Goal: Information Seeking & Learning: Understand process/instructions

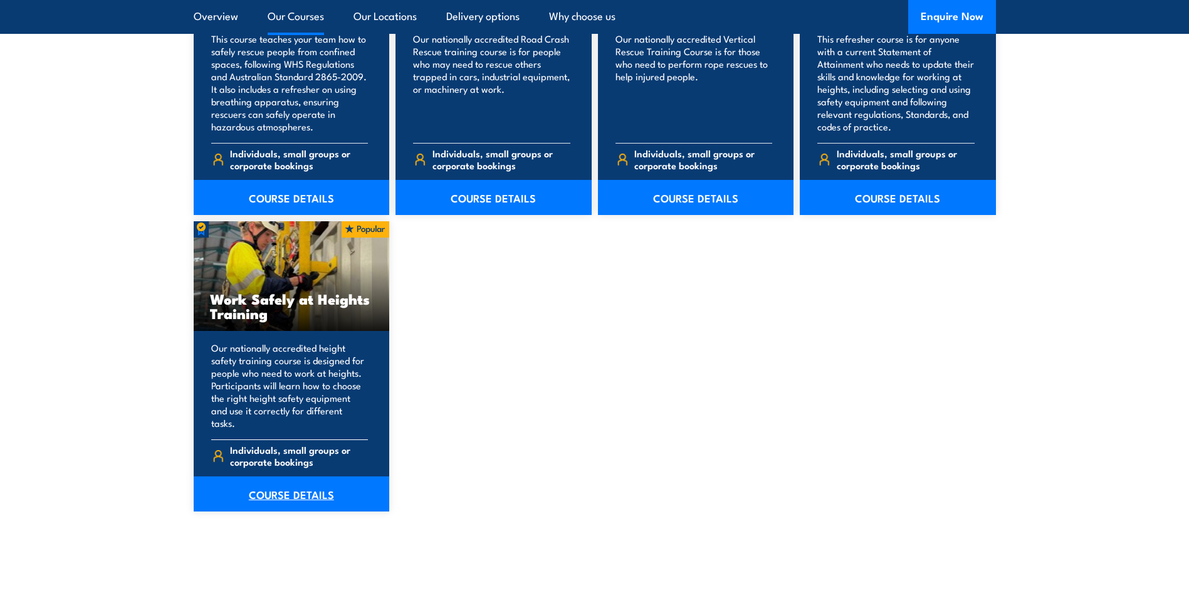
scroll to position [1504, 0]
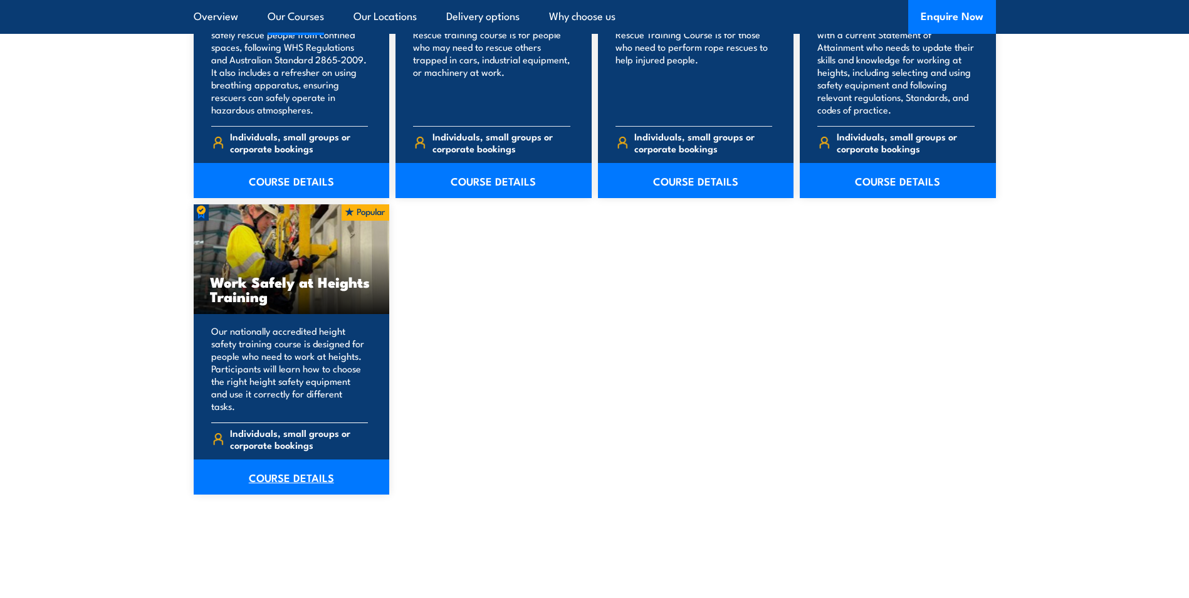
click at [290, 459] on link "COURSE DETAILS" at bounding box center [292, 476] width 196 height 35
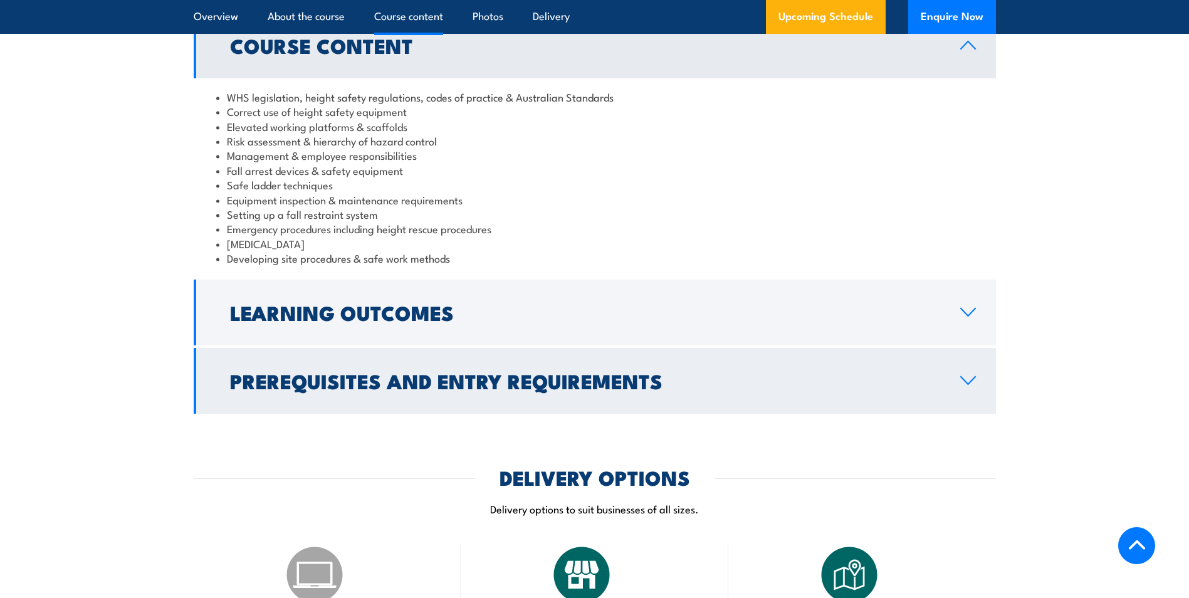
scroll to position [1128, 0]
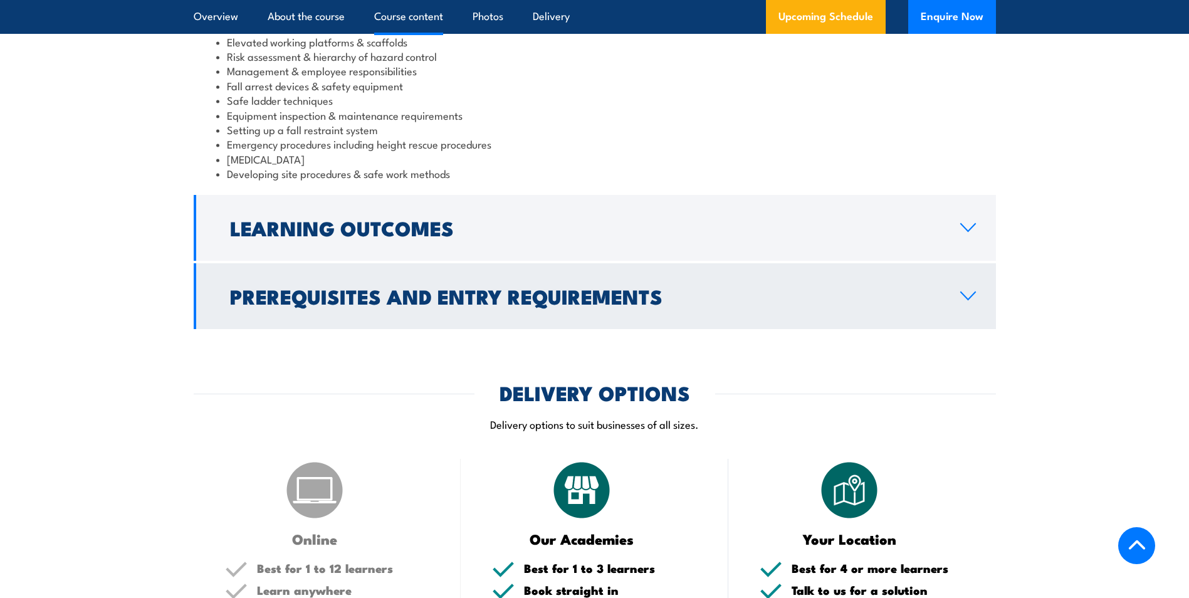
click at [535, 287] on h2 "Prerequisites and Entry Requirements" at bounding box center [585, 296] width 710 height 18
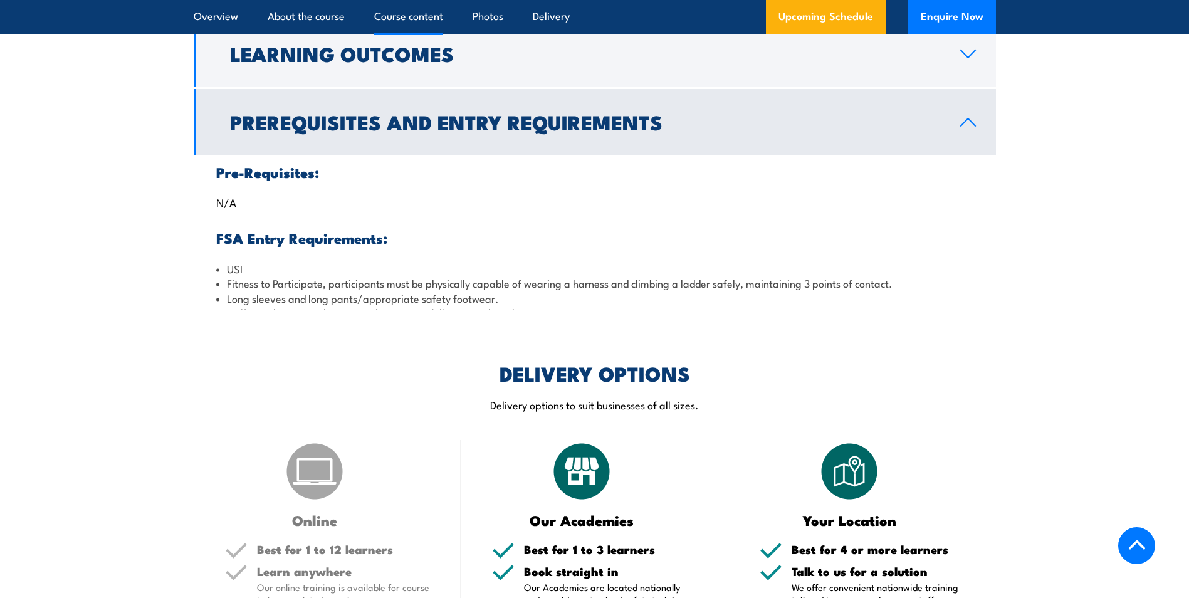
scroll to position [1125, 0]
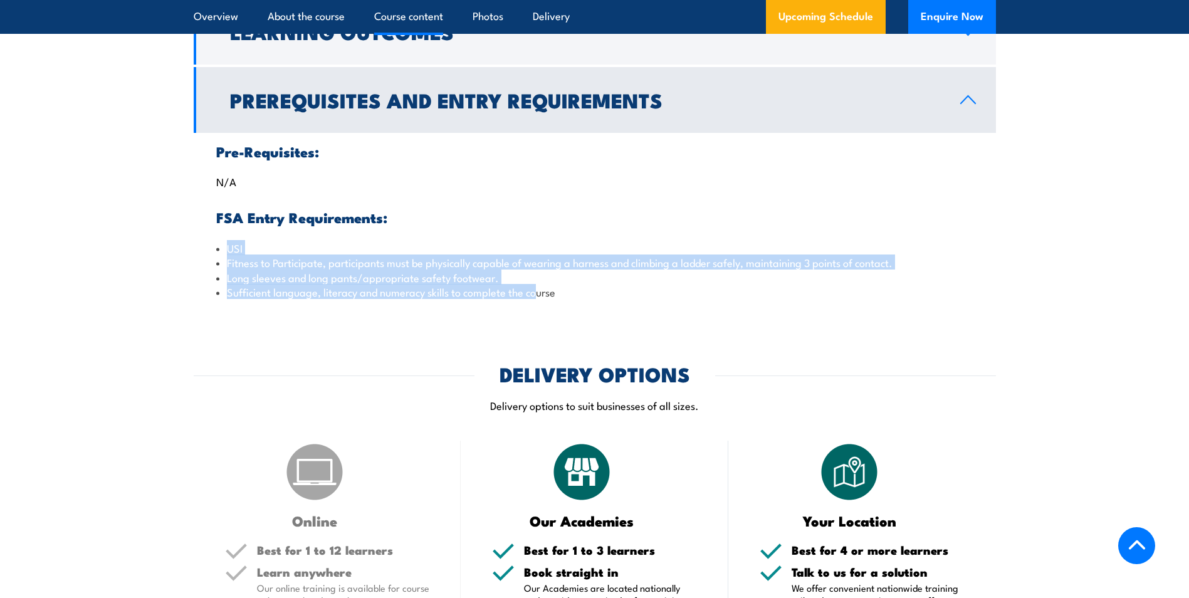
drag, startPoint x: 535, startPoint y: 284, endPoint x: 178, endPoint y: 242, distance: 359.6
click at [178, 242] on section "Course Content WHS legislation, height safety regulations, codes of practice & …" at bounding box center [594, 120] width 1189 height 380
drag, startPoint x: 269, startPoint y: 251, endPoint x: 559, endPoint y: 298, distance: 293.9
click at [559, 298] on ul "USI Fitness to Participate, participants must be physically capable of wearing …" at bounding box center [594, 270] width 757 height 59
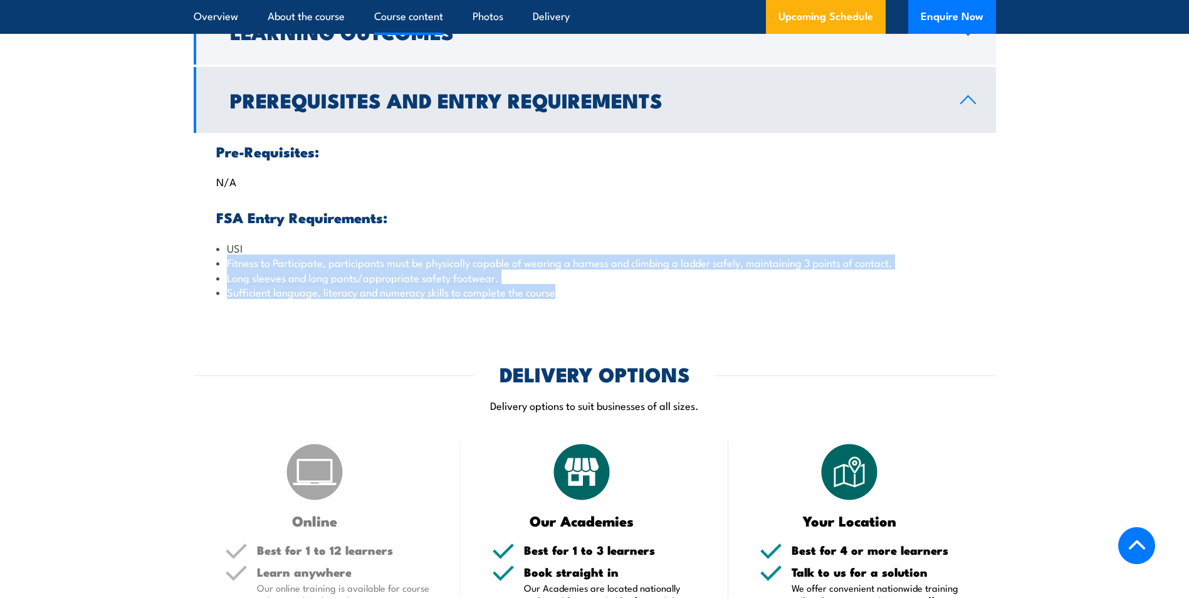
click at [559, 298] on li "Sufficient language, literacy and numeracy skills to complete the course" at bounding box center [594, 291] width 757 height 14
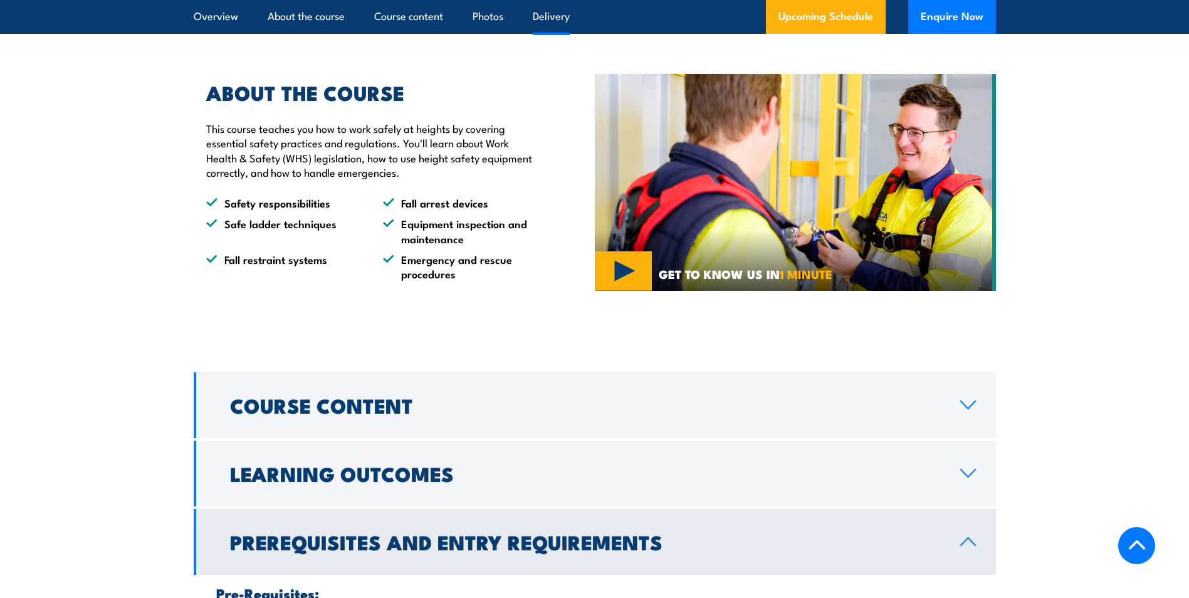
scroll to position [0, 0]
